Goal: Check status: Check status

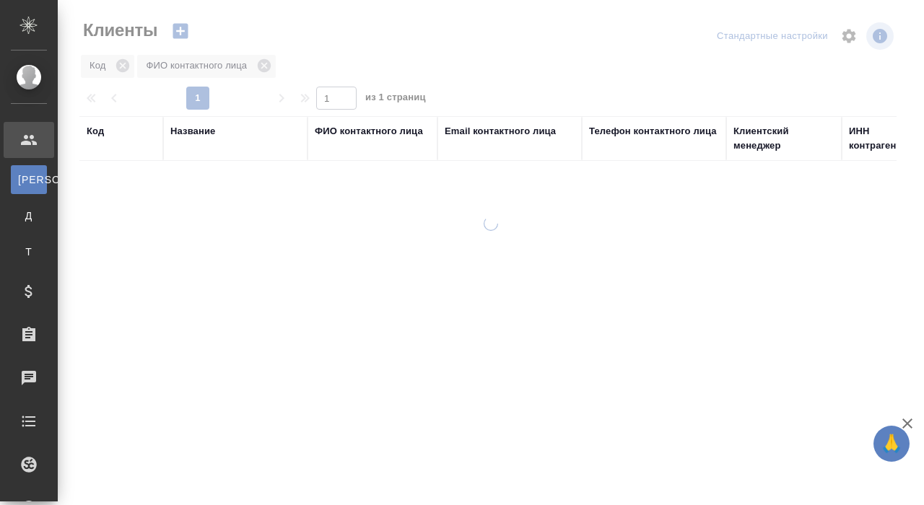
select select "RU"
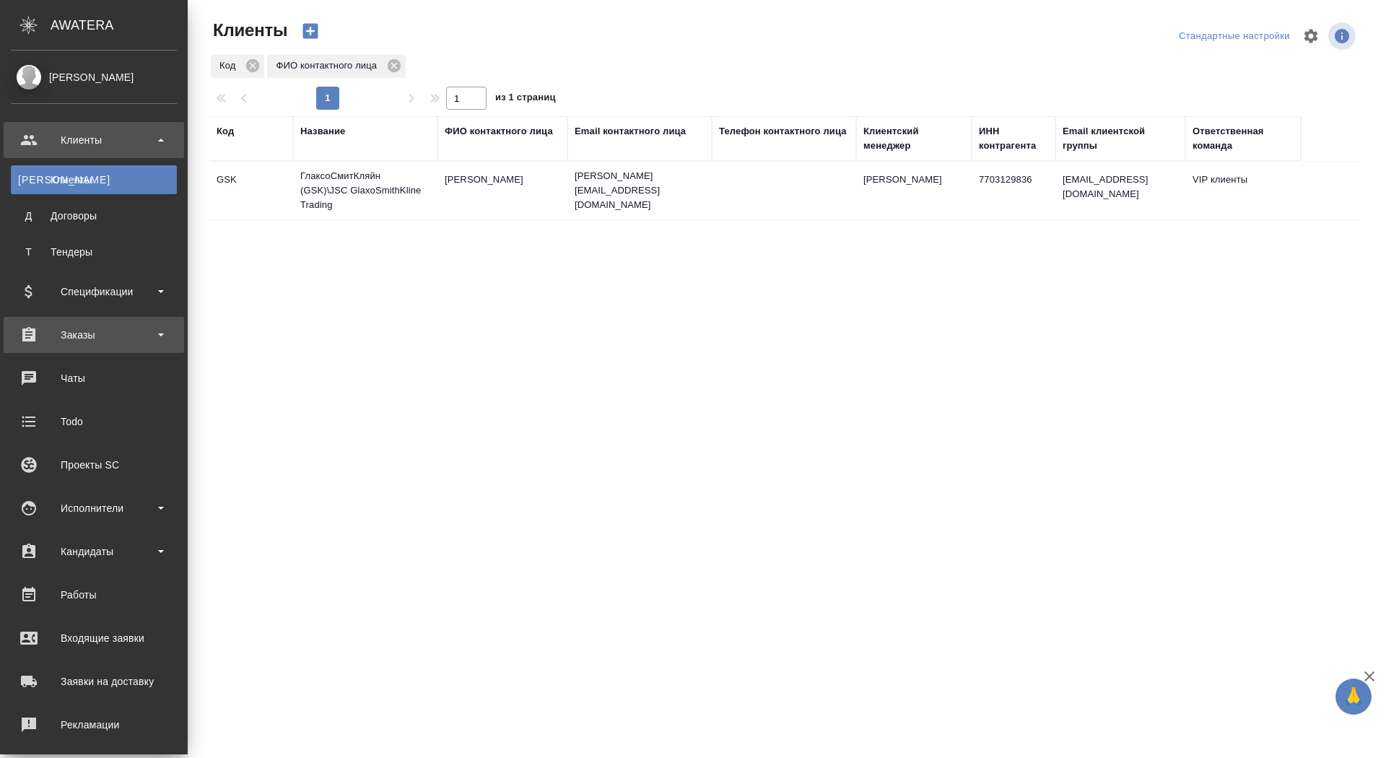
click at [53, 339] on div "Заказы" at bounding box center [94, 335] width 166 height 22
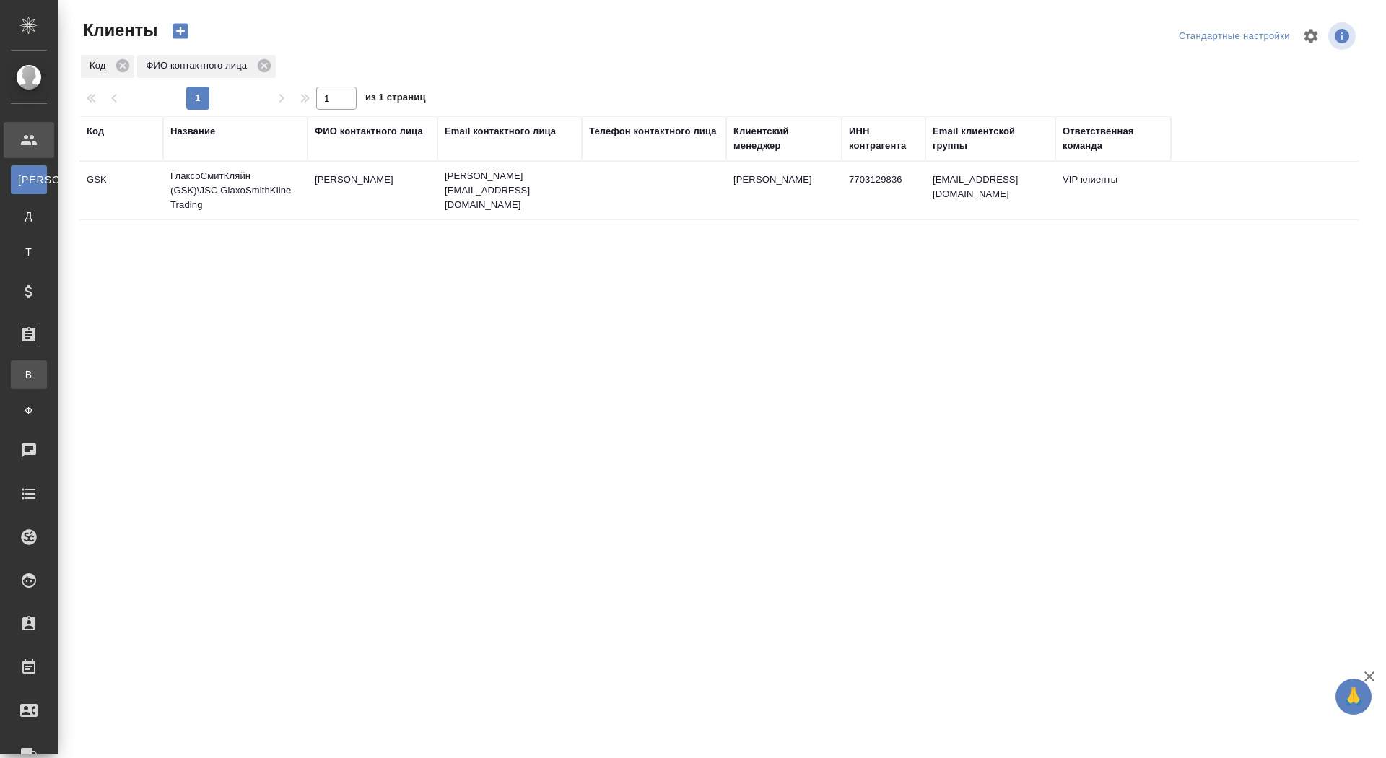
click at [47, 388] on link "В Все заказы" at bounding box center [29, 374] width 36 height 29
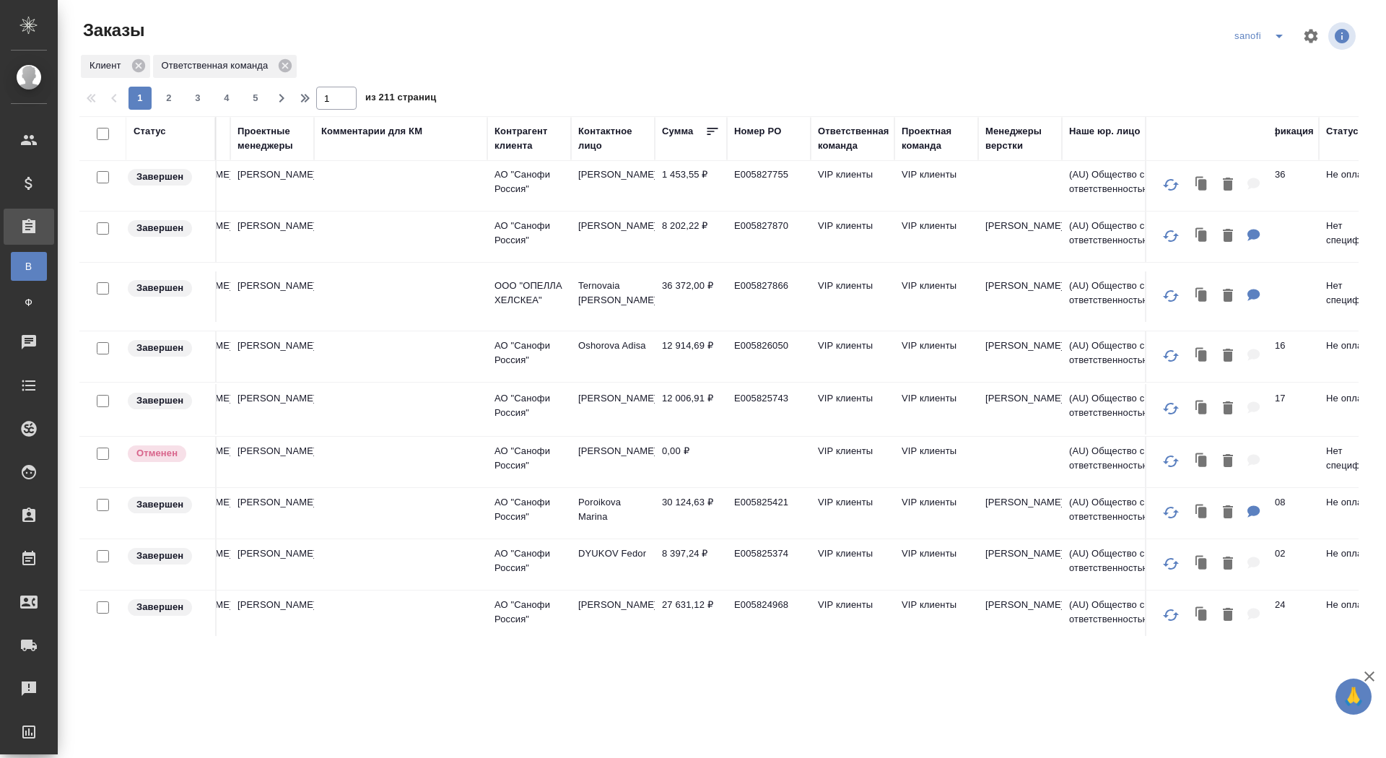
scroll to position [924, 0]
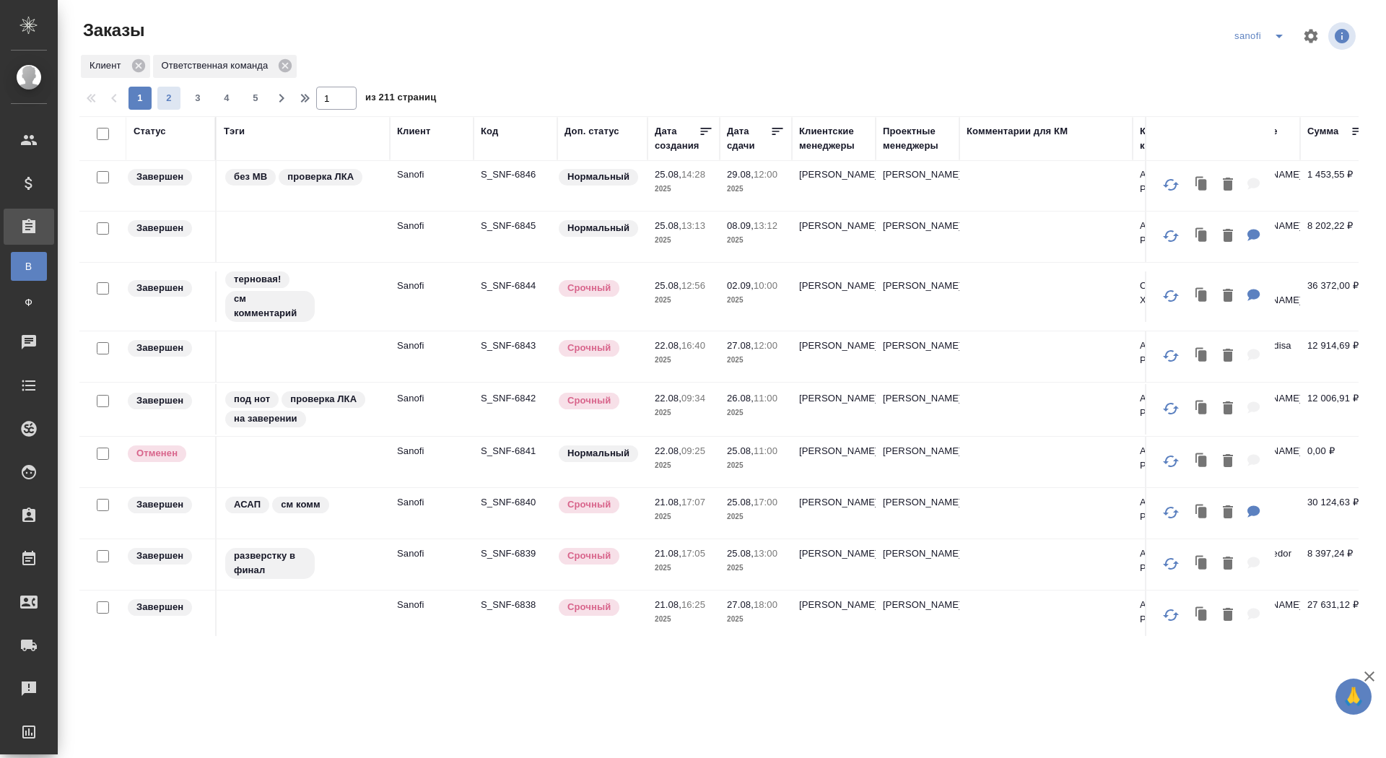
click at [170, 103] on span "2" at bounding box center [168, 98] width 23 height 14
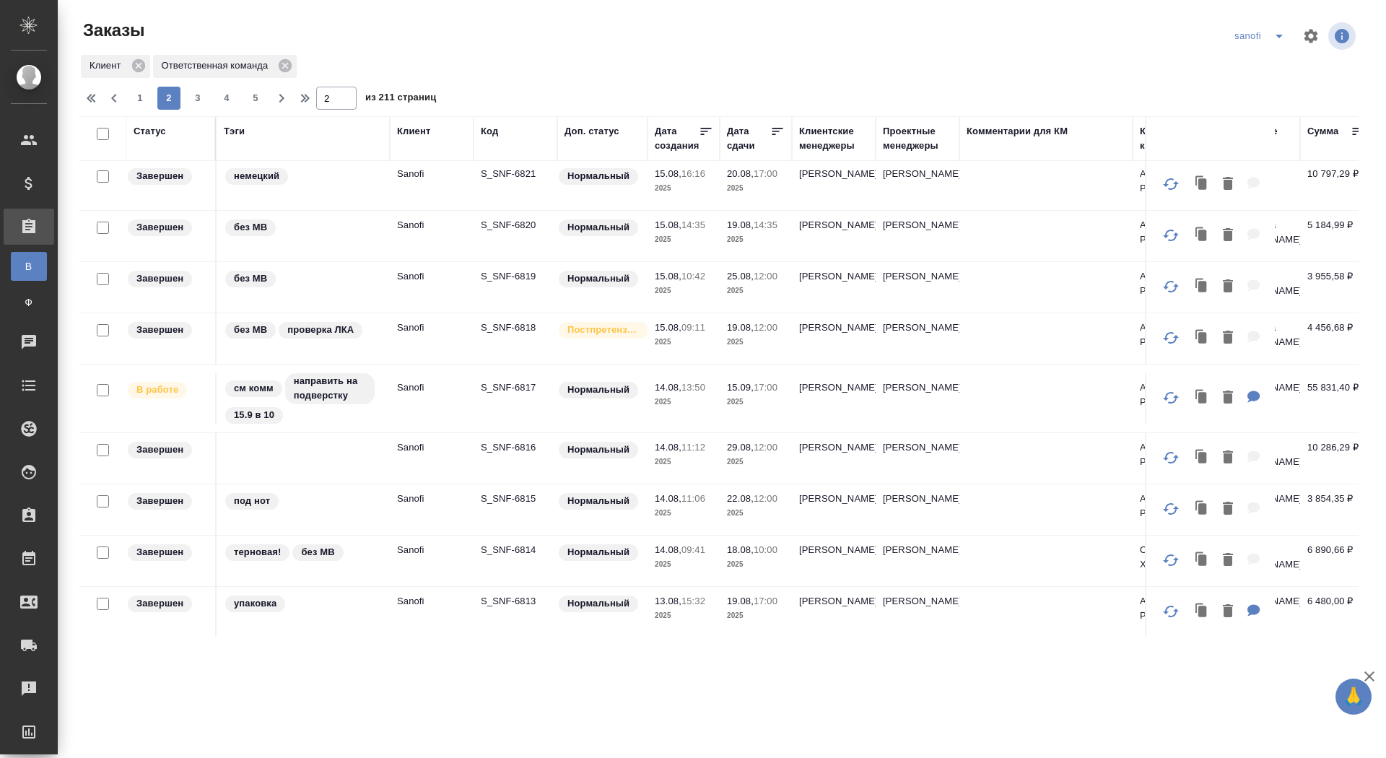
scroll to position [0, 0]
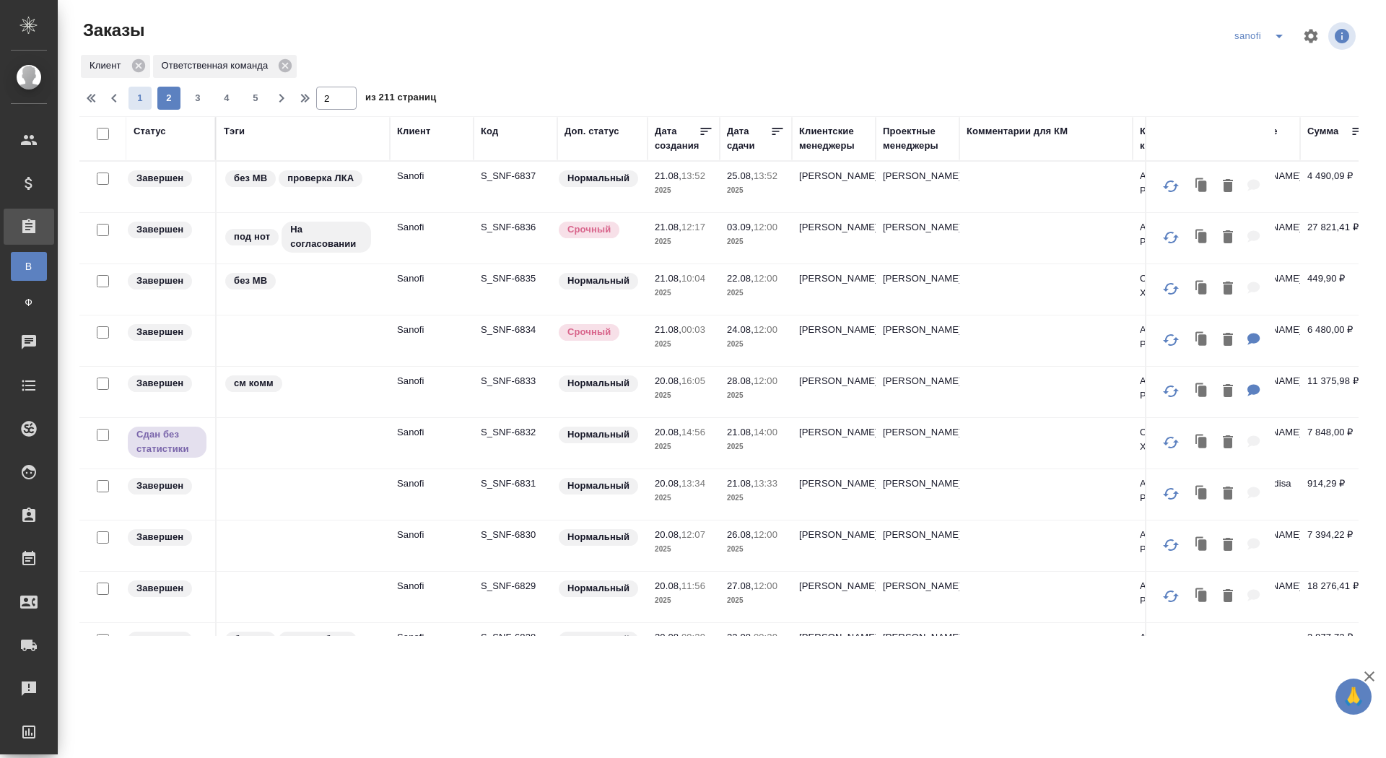
click at [139, 105] on button "1" at bounding box center [139, 98] width 23 height 23
type input "1"
